Goal: Transaction & Acquisition: Purchase product/service

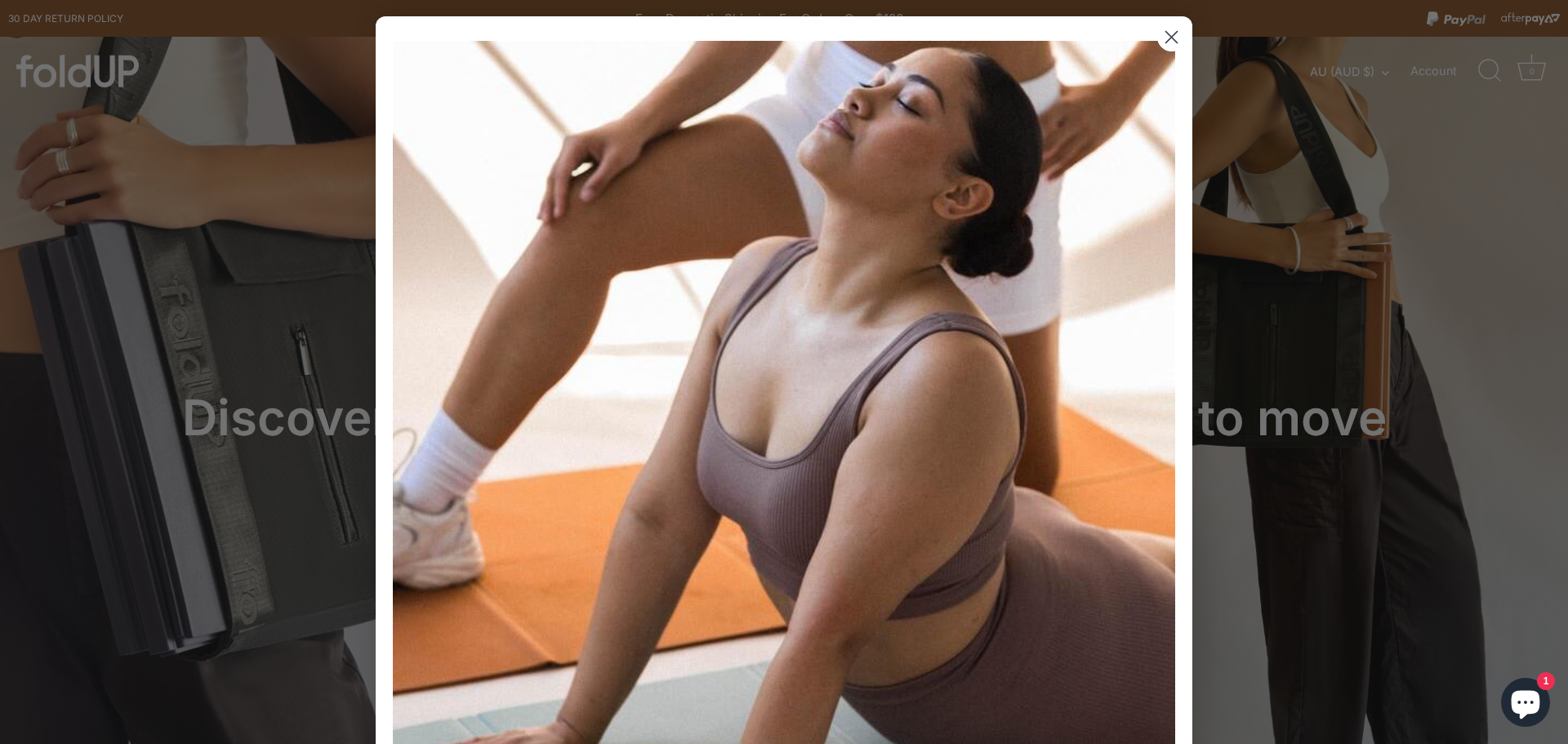
click at [1174, 31] on circle "Close dialog" at bounding box center [1172, 37] width 27 height 27
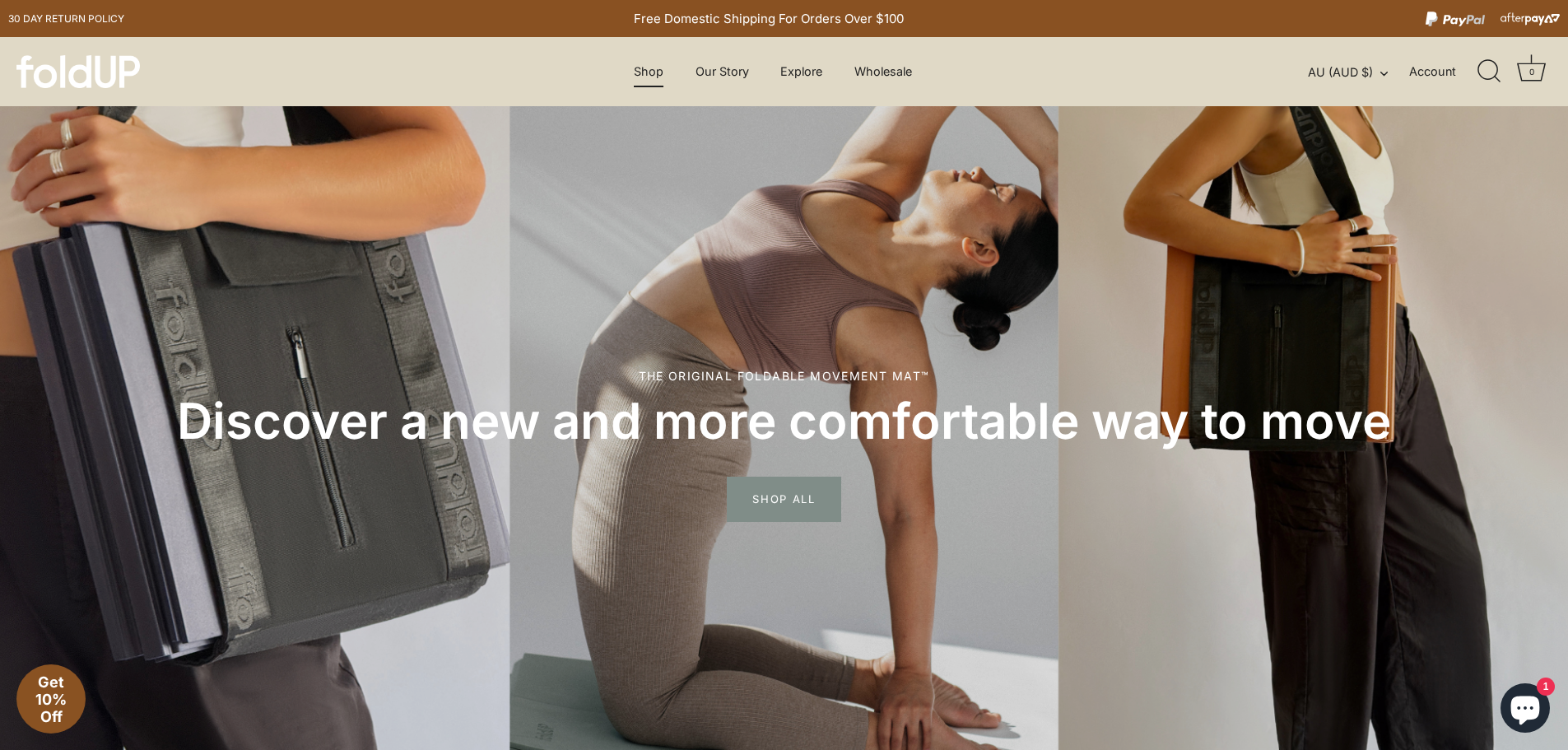
click at [648, 78] on link "Shop" at bounding box center [649, 72] width 59 height 31
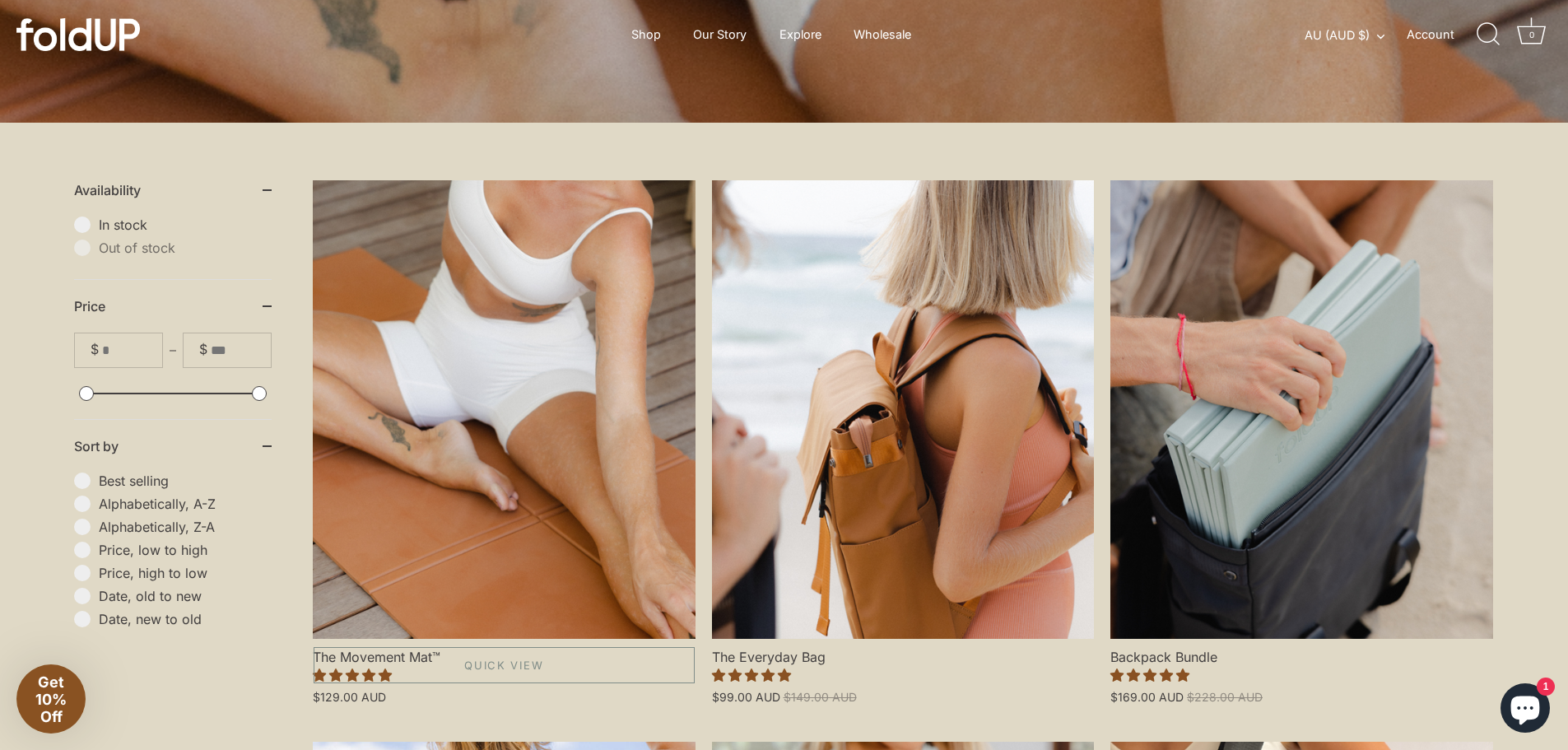
scroll to position [247, 0]
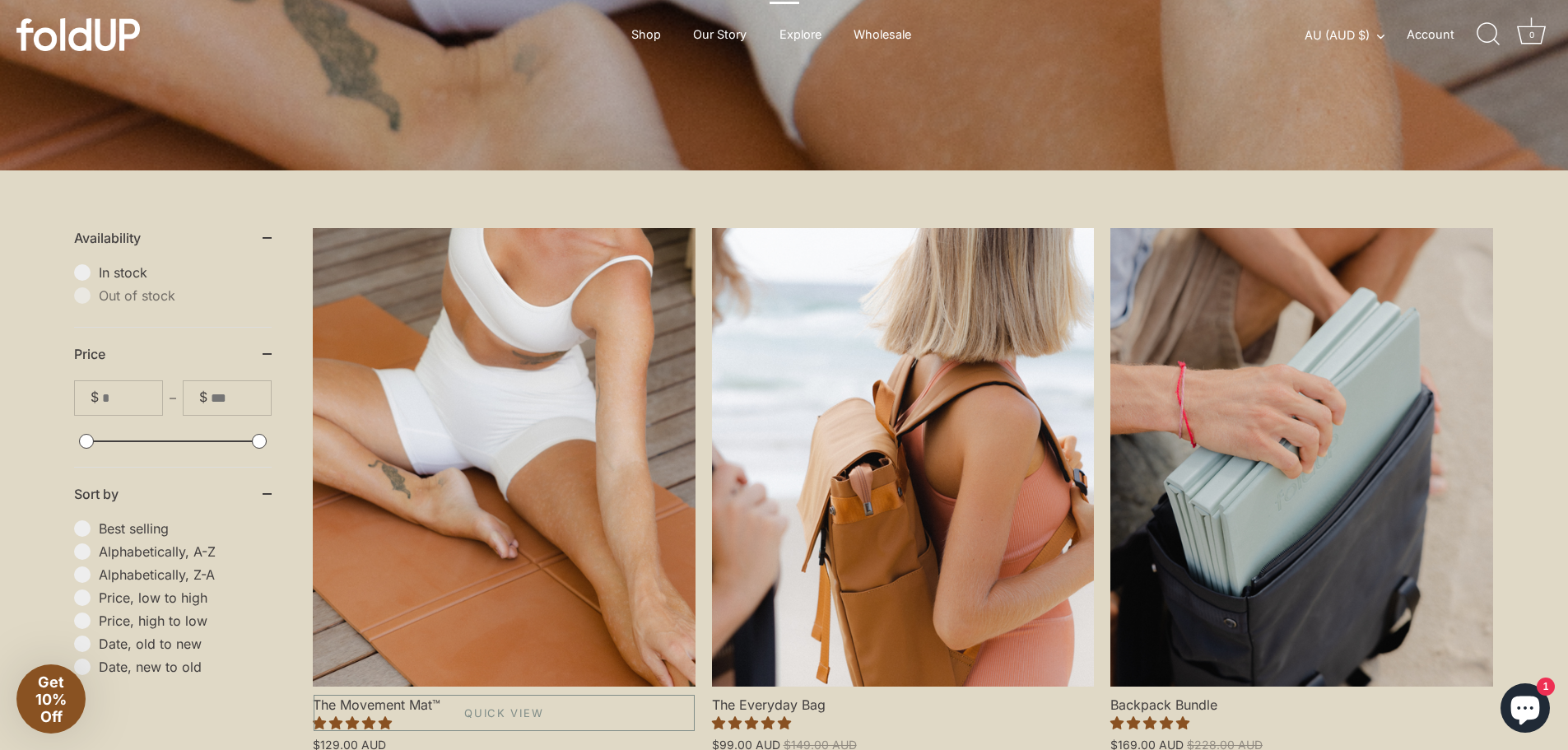
click at [595, 386] on link "The Movement Mat™" at bounding box center [503, 457] width 382 height 458
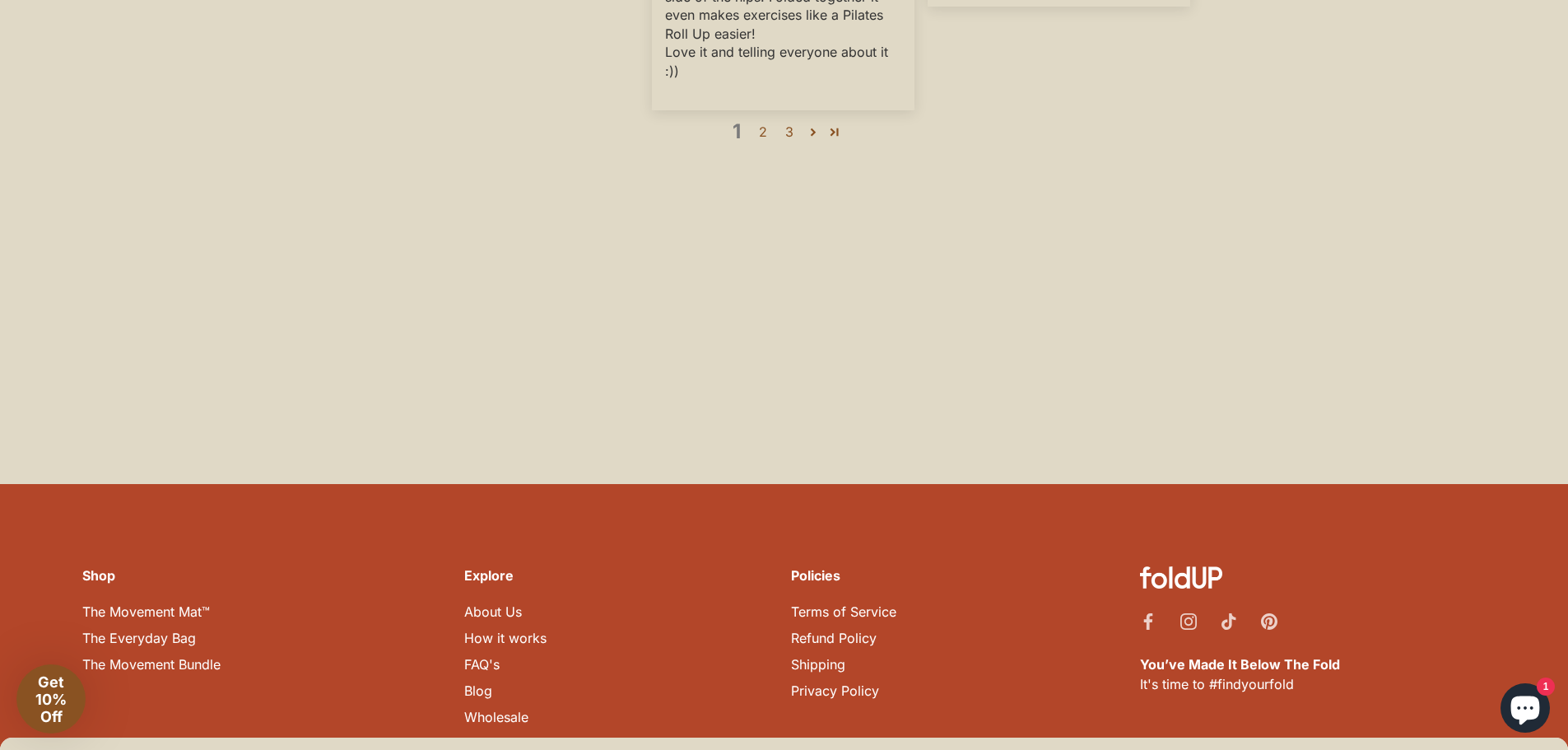
scroll to position [5611, 0]
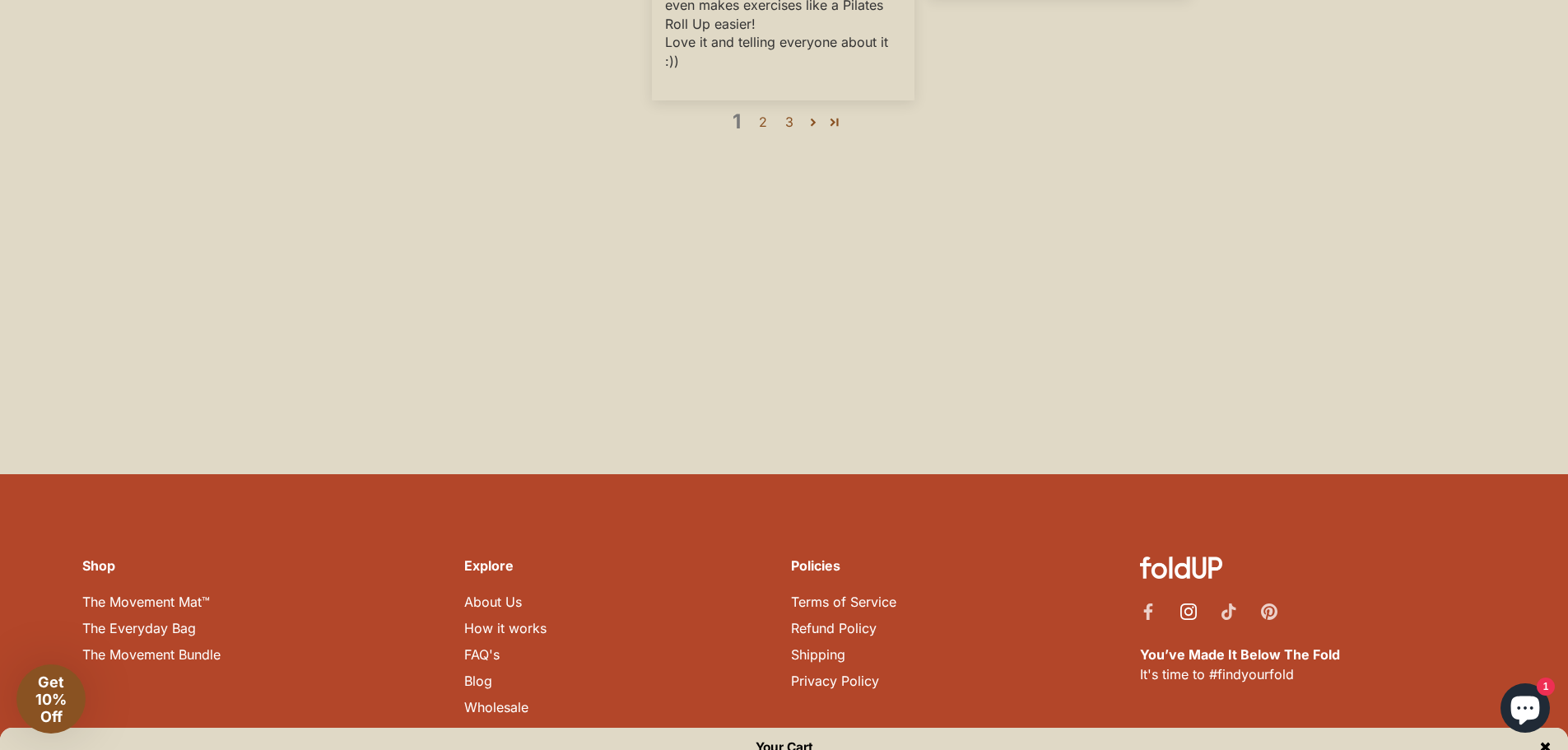
click at [1188, 604] on icon "Instagram" at bounding box center [1188, 611] width 16 height 16
